Goal: Complete application form: Complete application form

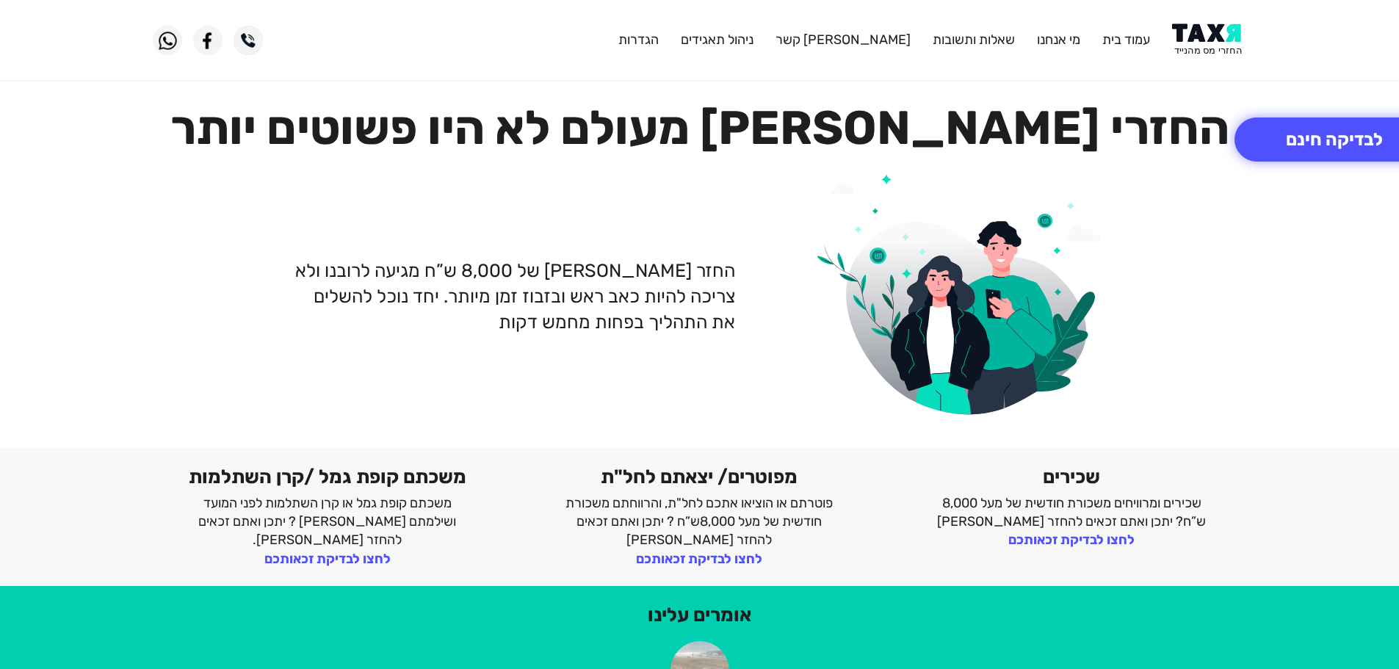
drag, startPoint x: 1211, startPoint y: 32, endPoint x: 1198, endPoint y: 4, distance: 30.9
click at [1211, 31] on img at bounding box center [1209, 40] width 74 height 33
click at [1214, 37] on img at bounding box center [1209, 40] width 74 height 33
drag, startPoint x: 1184, startPoint y: 37, endPoint x: 1186, endPoint y: 7, distance: 30.9
click at [1184, 37] on img at bounding box center [1209, 40] width 74 height 33
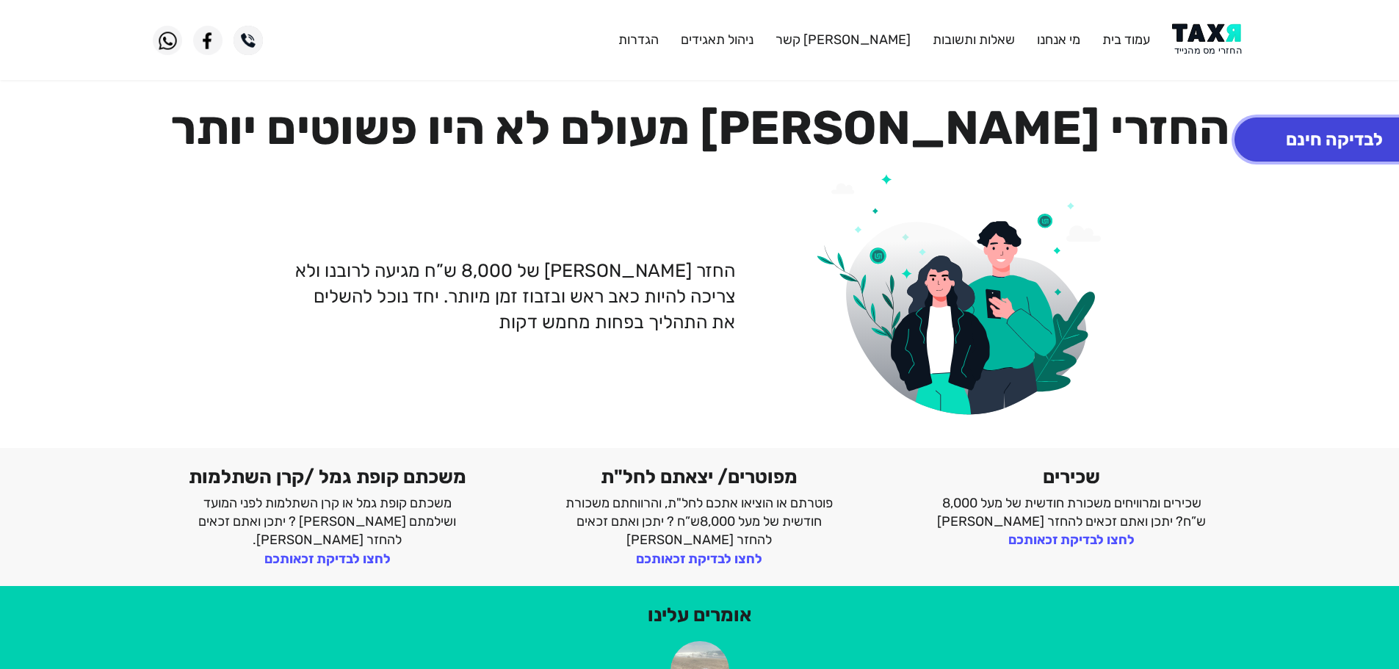
click at [1312, 140] on button "לבדיקה חינם" at bounding box center [1335, 140] width 200 height 44
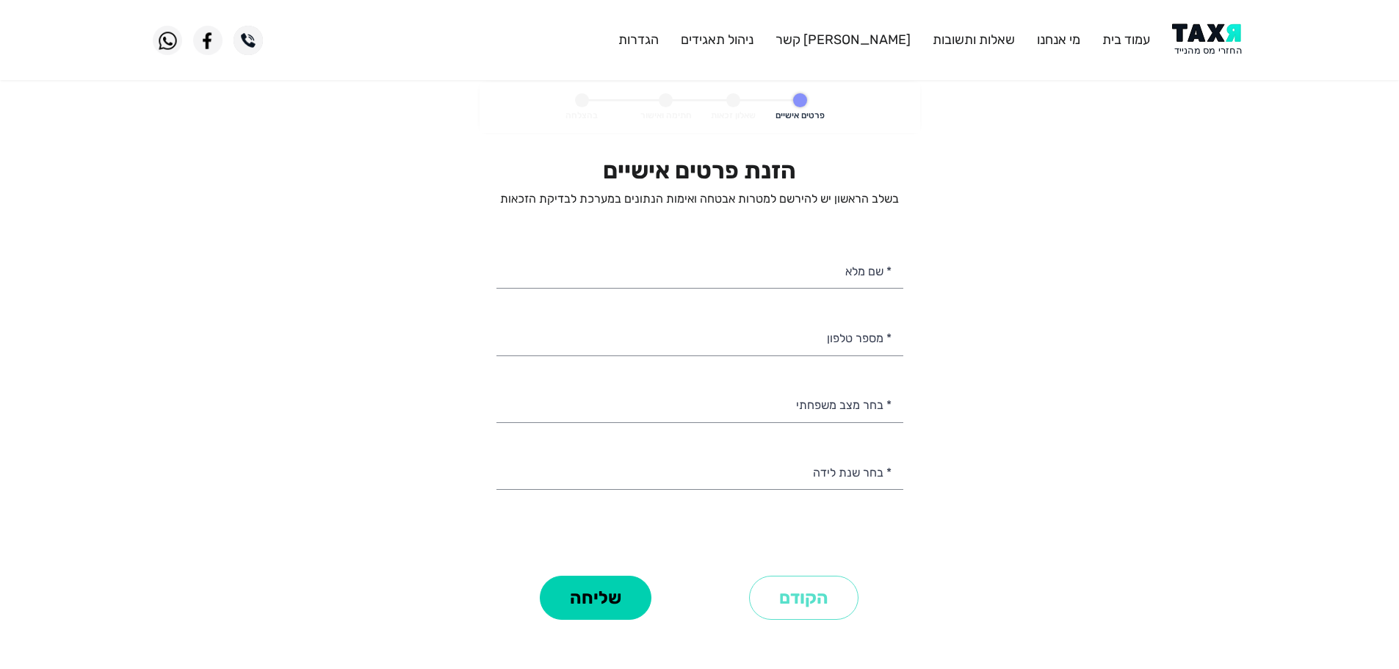
select select
click at [783, 344] on input "* מספר טלפון" at bounding box center [700, 336] width 407 height 37
click at [826, 333] on input "* מספר טלפון" at bounding box center [700, 336] width 407 height 37
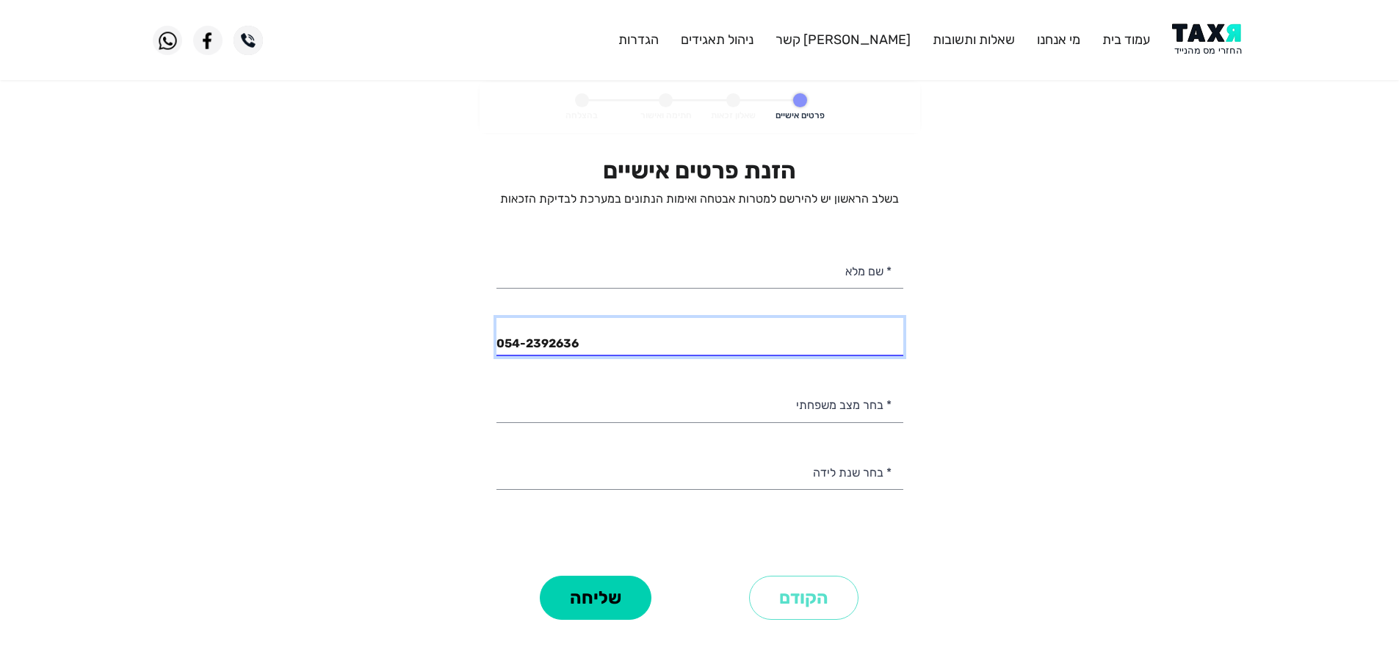
type input "054-2392636"
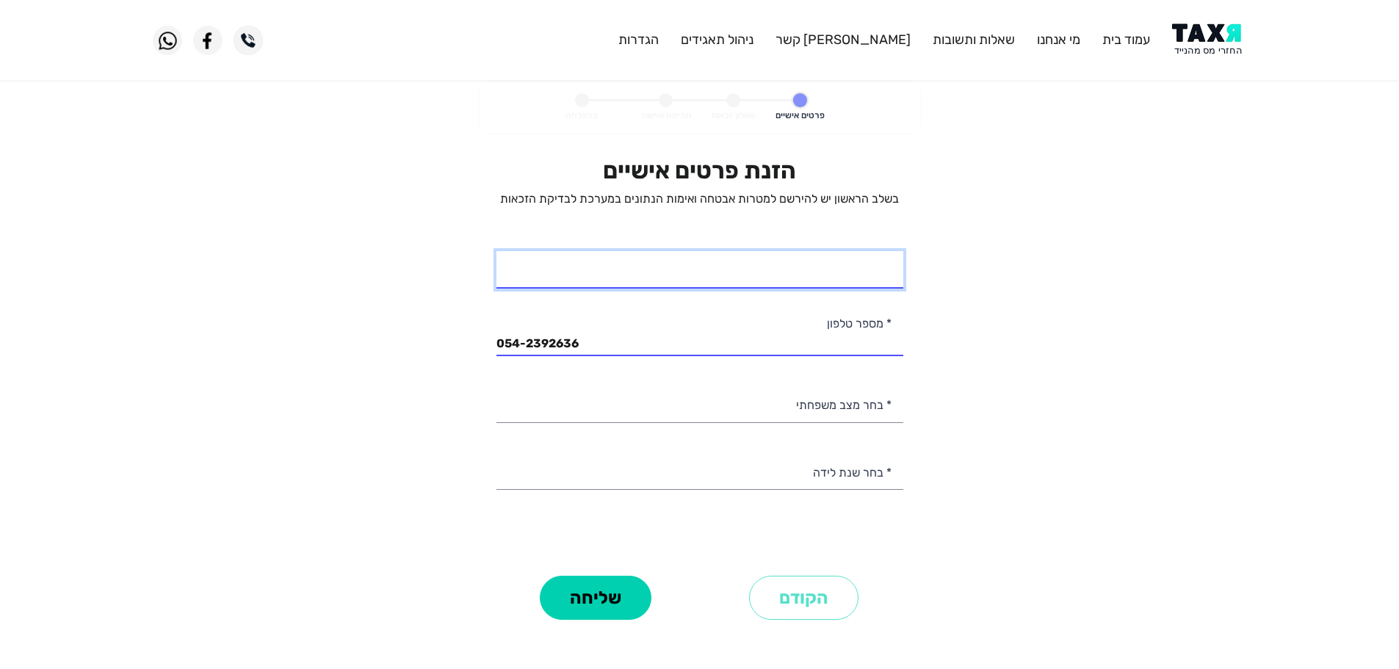
click at [868, 270] on input "* שם מלא" at bounding box center [700, 269] width 407 height 37
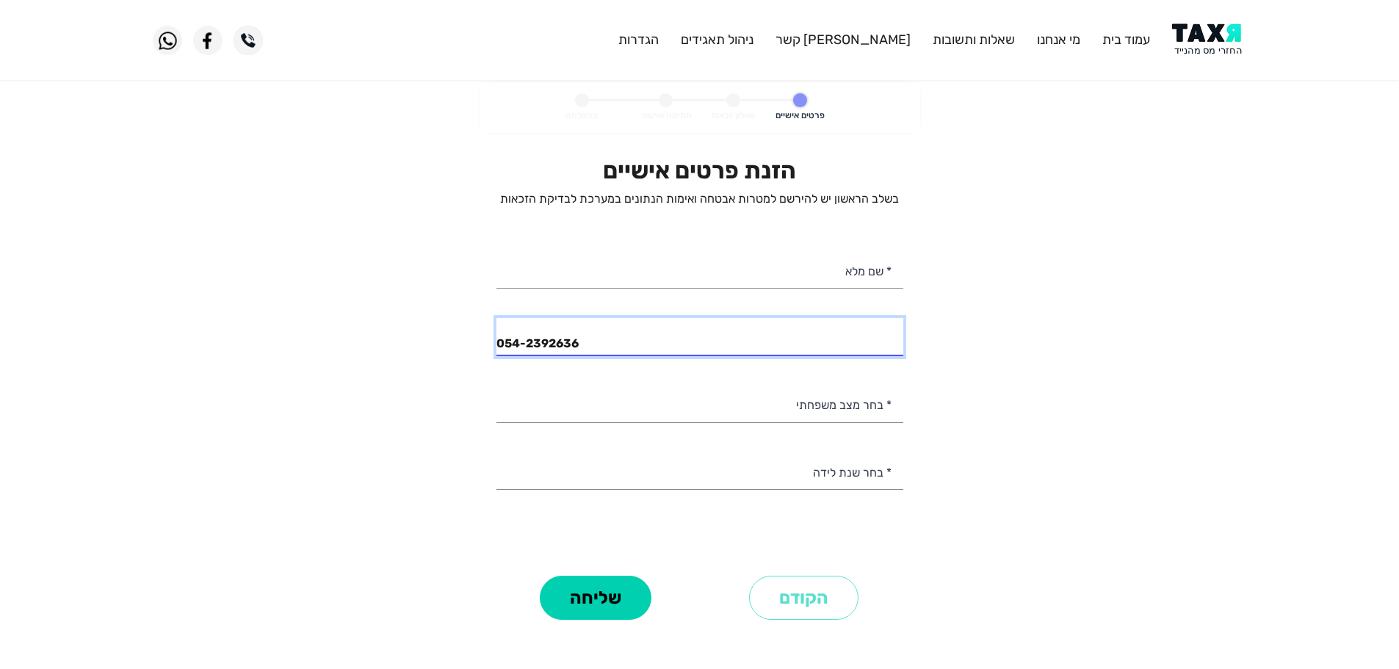
click at [715, 353] on input "054-2392636" at bounding box center [700, 336] width 407 height 37
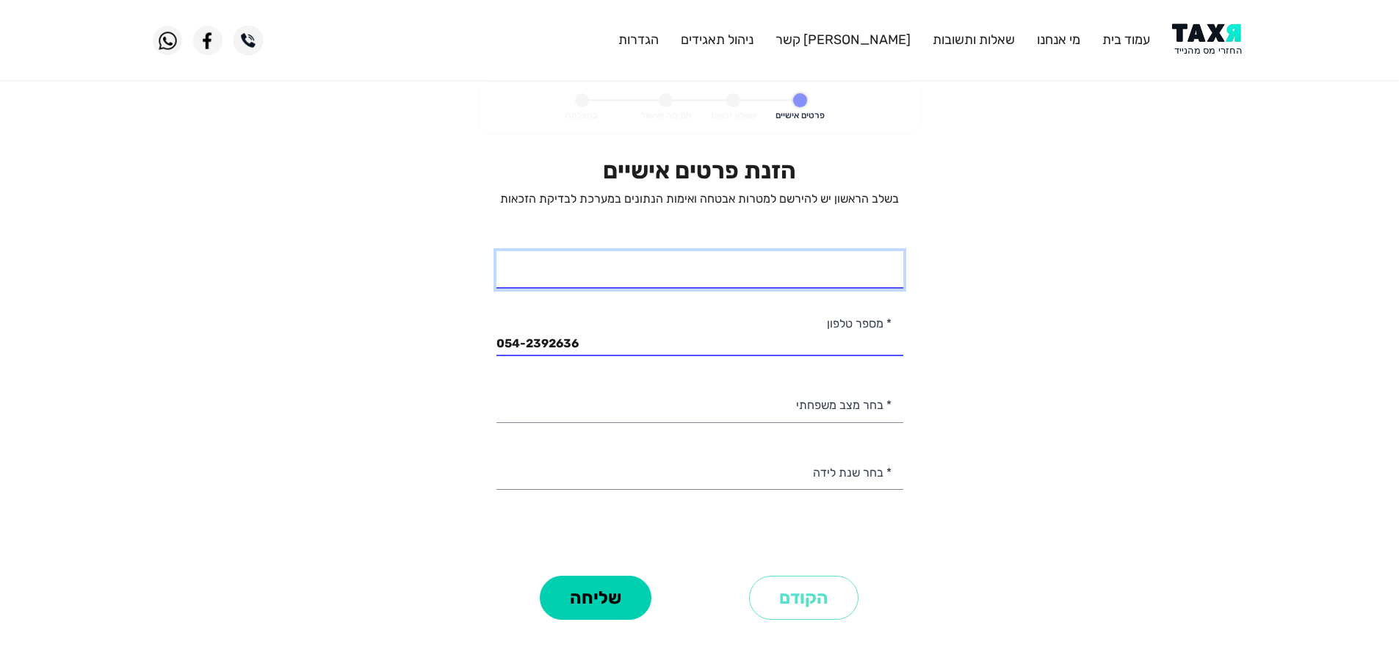
click at [836, 273] on input "* שם מלא" at bounding box center [700, 269] width 407 height 37
type input "טל תירוש"
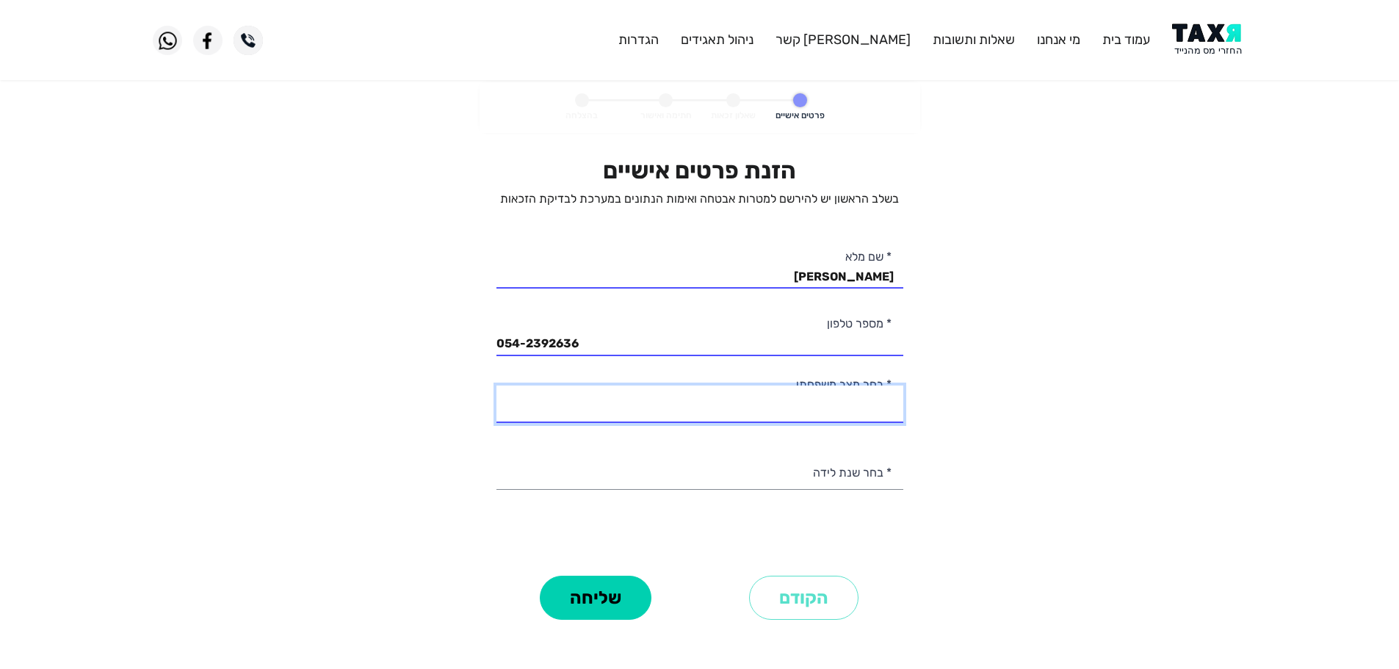
click at [870, 407] on select "רווק/ה נשוי/אה גרוש/ה אלמן/נה" at bounding box center [700, 404] width 407 height 37
select select "2: Married"
click at [497, 386] on select "רווק/ה נשוי/אה גרוש/ה אלמן/נה" at bounding box center [700, 404] width 407 height 37
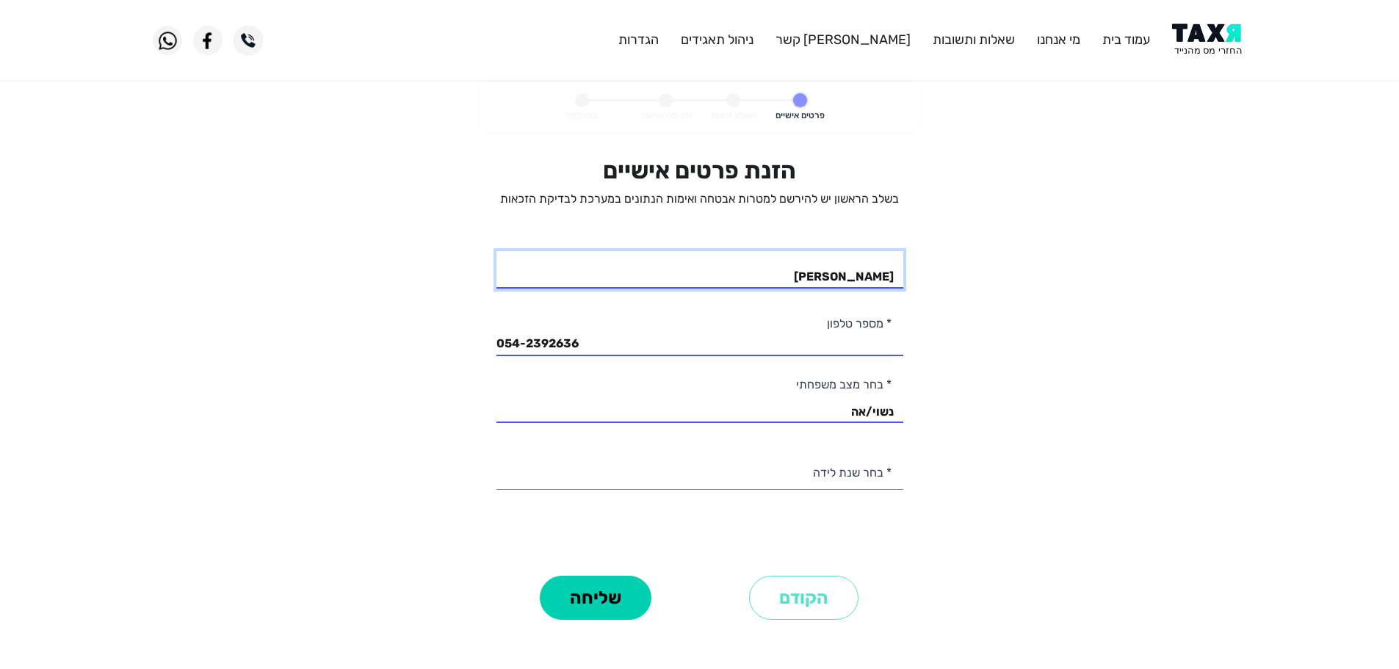
drag, startPoint x: 882, startPoint y: 280, endPoint x: 945, endPoint y: 283, distance: 63.2
click at [945, 283] on personal-details "פרטים אישיים שאלון זכאות חתימה ואישור בהצלחה הזנת פרטים אישיים בשלב הראשון יש ל…" at bounding box center [699, 373] width 1399 height 583
type input "איתי תירוש"
click at [857, 483] on select "2003 2002 2001 2000 1999 1998 1997 1996 1995 1994 1993 1992 1991 1990 1989 1988…" at bounding box center [700, 471] width 407 height 37
select select "22: 1982"
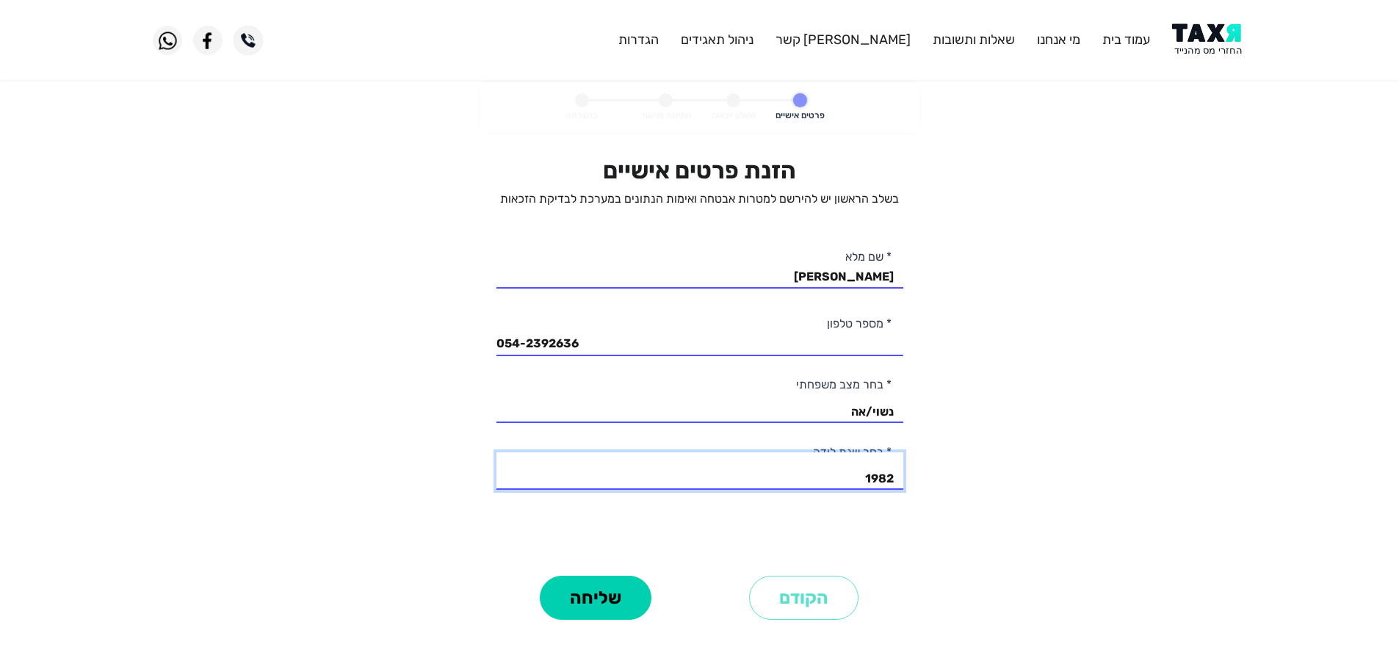
click at [497, 453] on select "2003 2002 2001 2000 1999 1998 1997 1996 1995 1994 1993 1992 1991 1990 1989 1988…" at bounding box center [700, 471] width 407 height 37
click at [596, 602] on button "שליחה" at bounding box center [596, 598] width 112 height 44
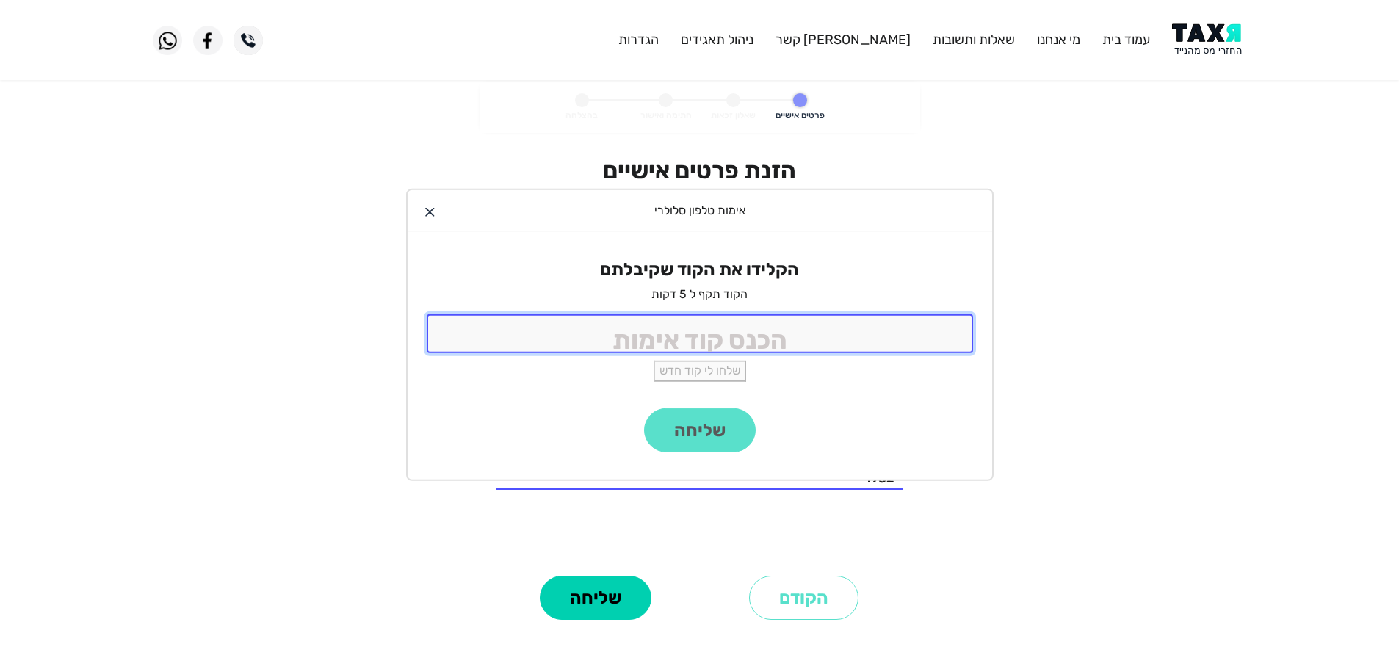
click at [704, 350] on input "tel" at bounding box center [700, 333] width 547 height 39
type input "9988"
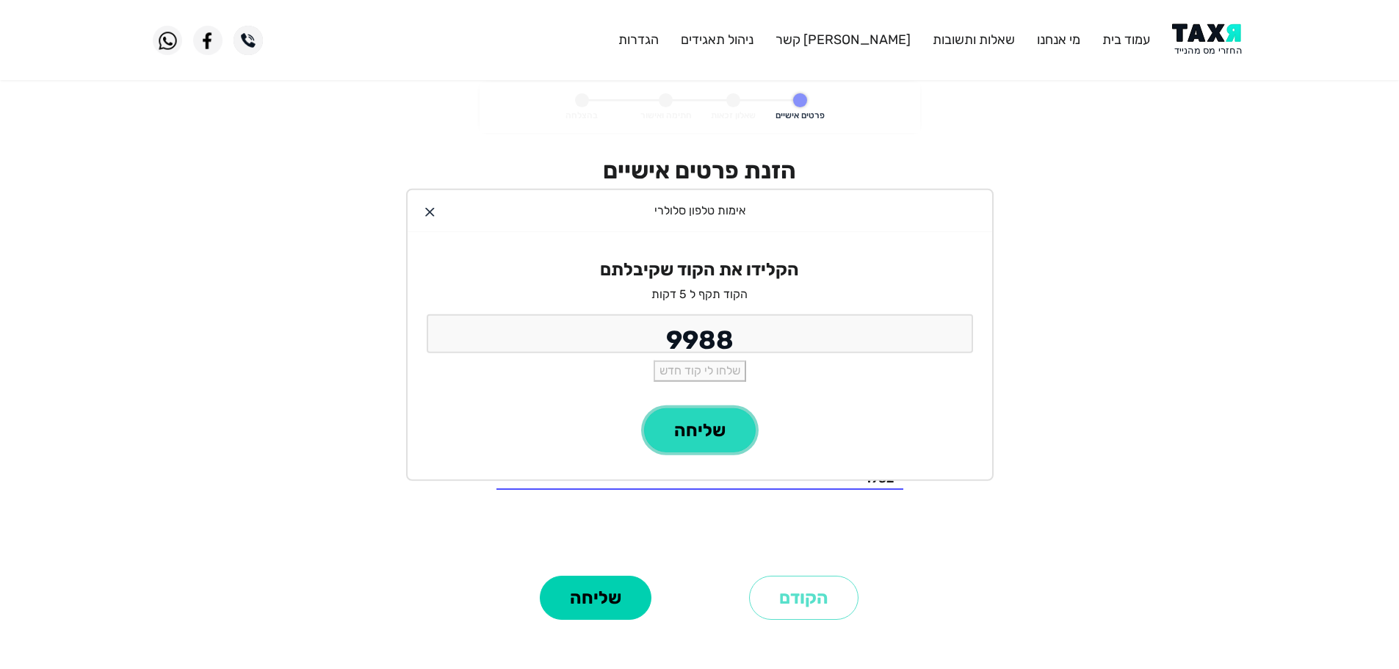
click at [715, 435] on button "שליחה" at bounding box center [700, 430] width 112 height 44
